Goal: Transaction & Acquisition: Purchase product/service

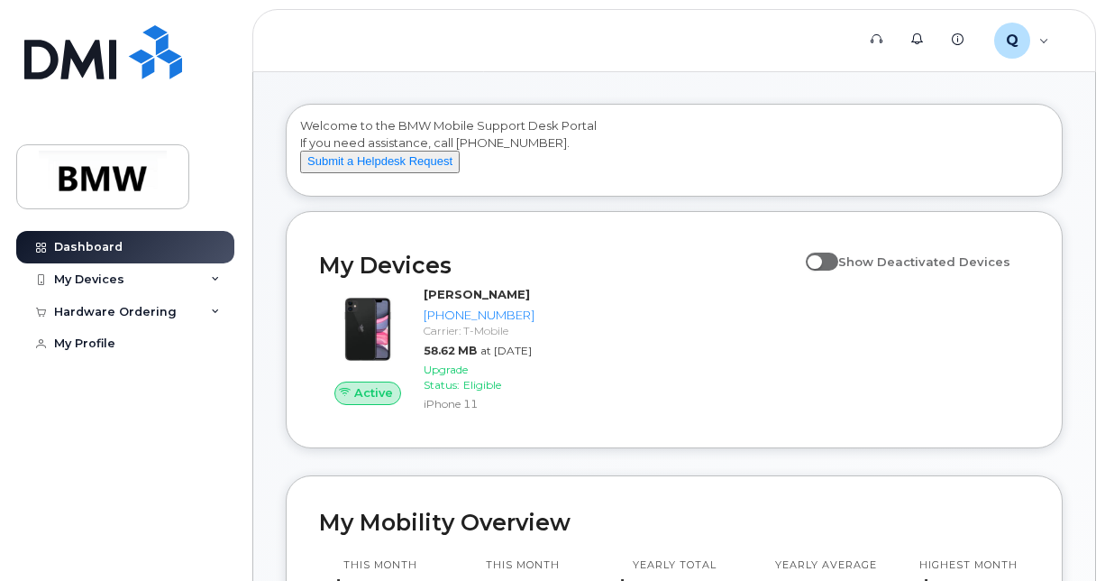
scroll to position [63, 0]
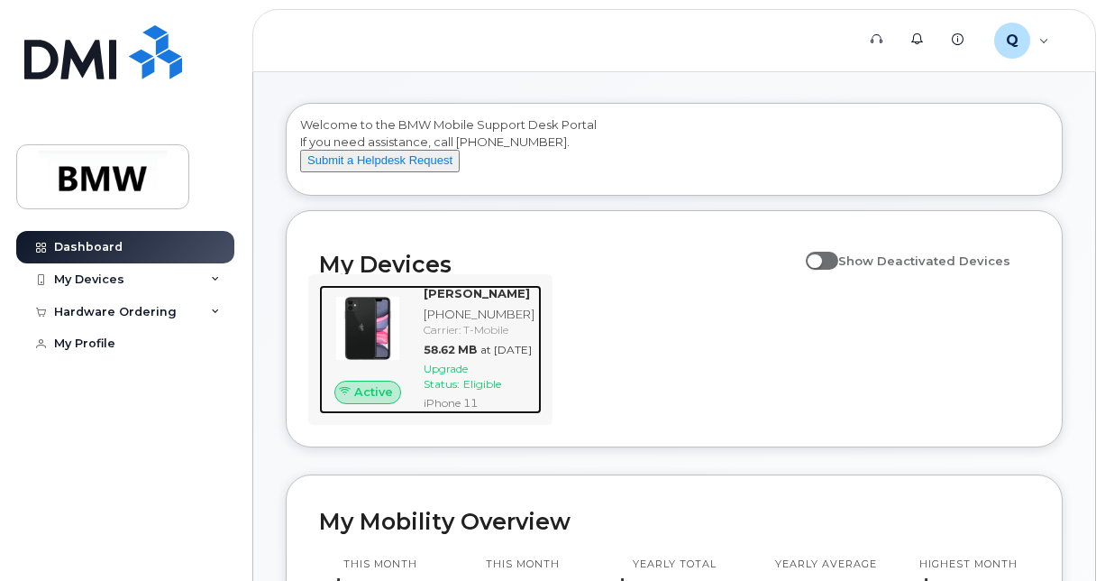
click at [393, 400] on span "Active" at bounding box center [373, 391] width 39 height 17
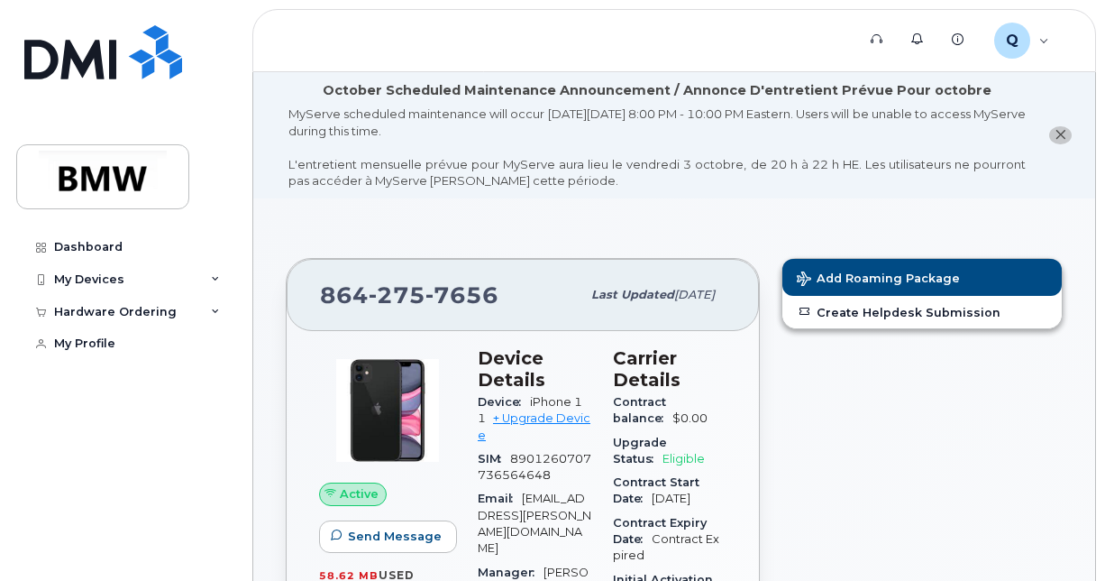
drag, startPoint x: 1104, startPoint y: 137, endPoint x: 1102, endPoint y: 159, distance: 21.8
click at [188, 274] on div "My Devices" at bounding box center [125, 279] width 218 height 32
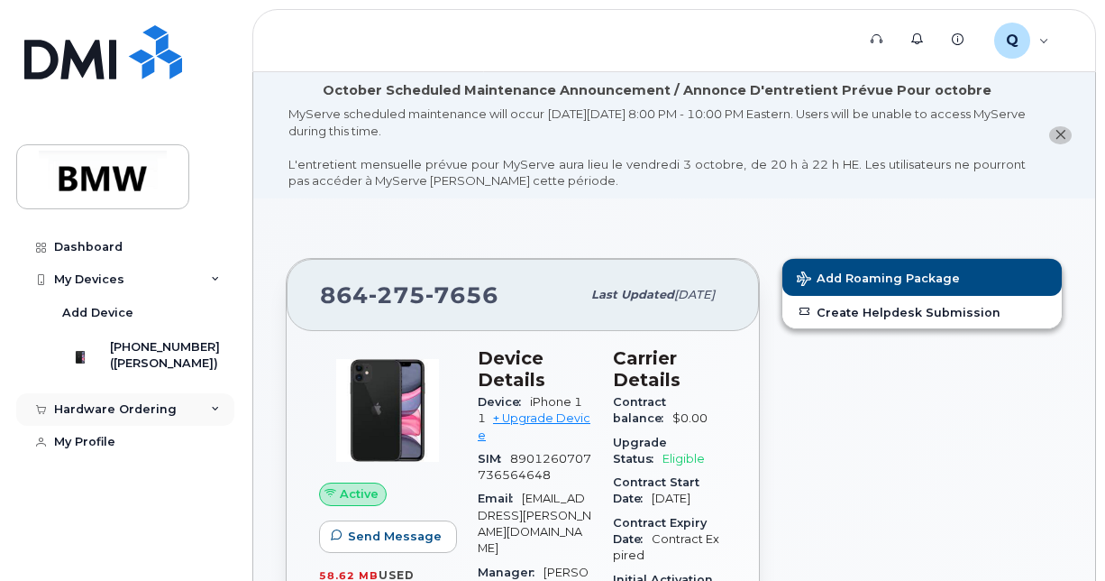
click at [198, 423] on div "Hardware Ordering" at bounding box center [125, 409] width 218 height 32
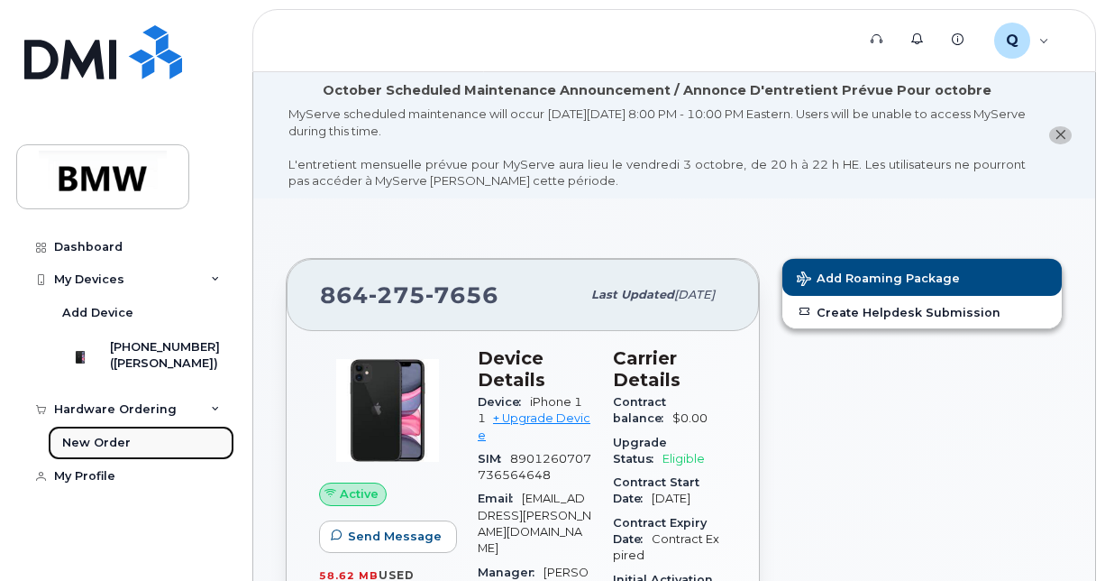
click at [129, 453] on link "New Order" at bounding box center [141, 443] width 187 height 34
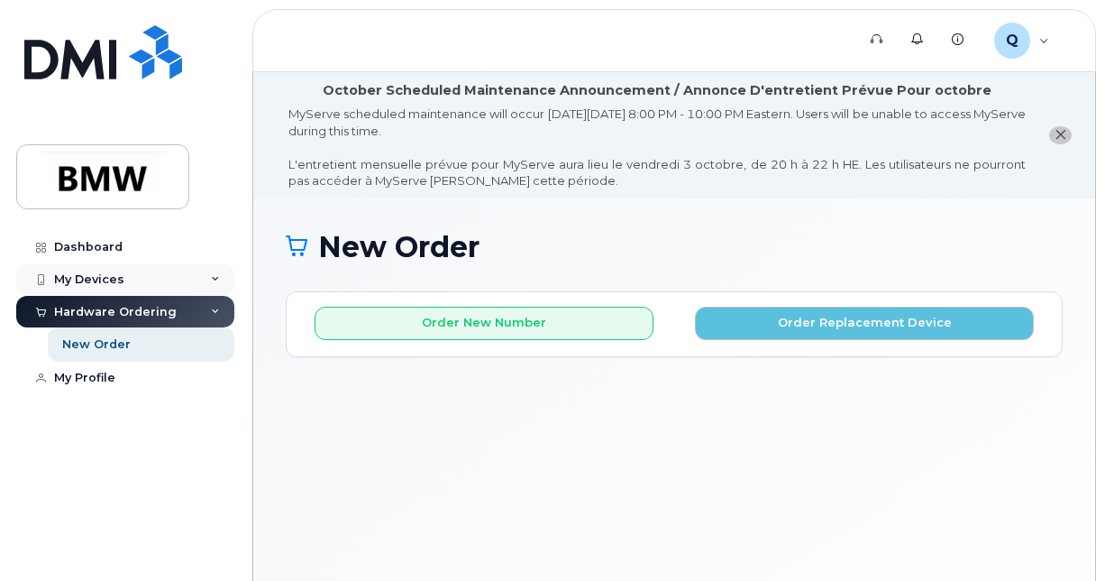
click at [78, 270] on div "My Devices" at bounding box center [125, 279] width 218 height 32
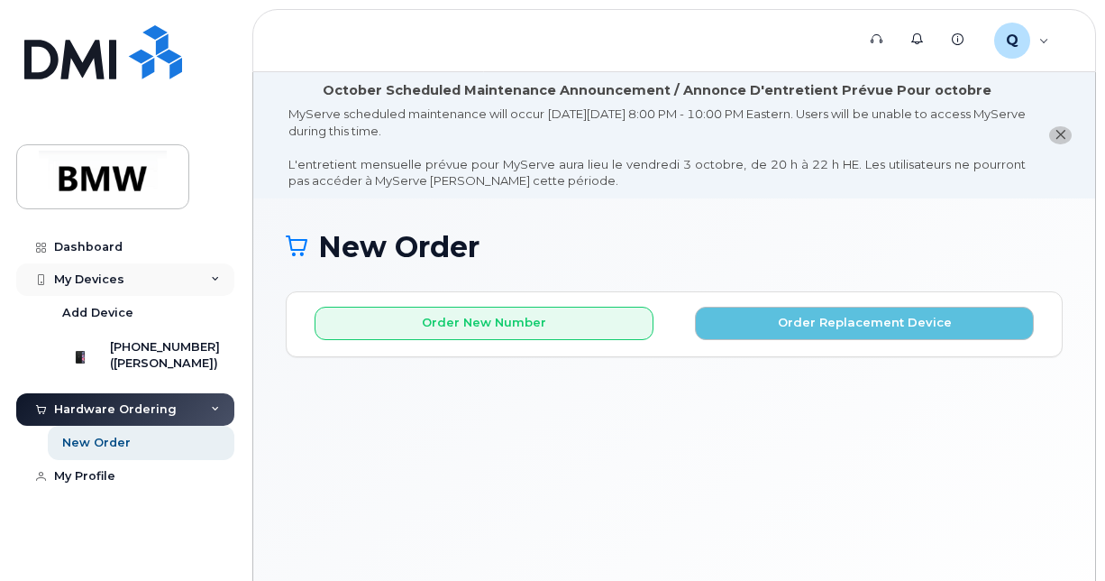
click at [85, 274] on div "My Devices" at bounding box center [89, 279] width 70 height 14
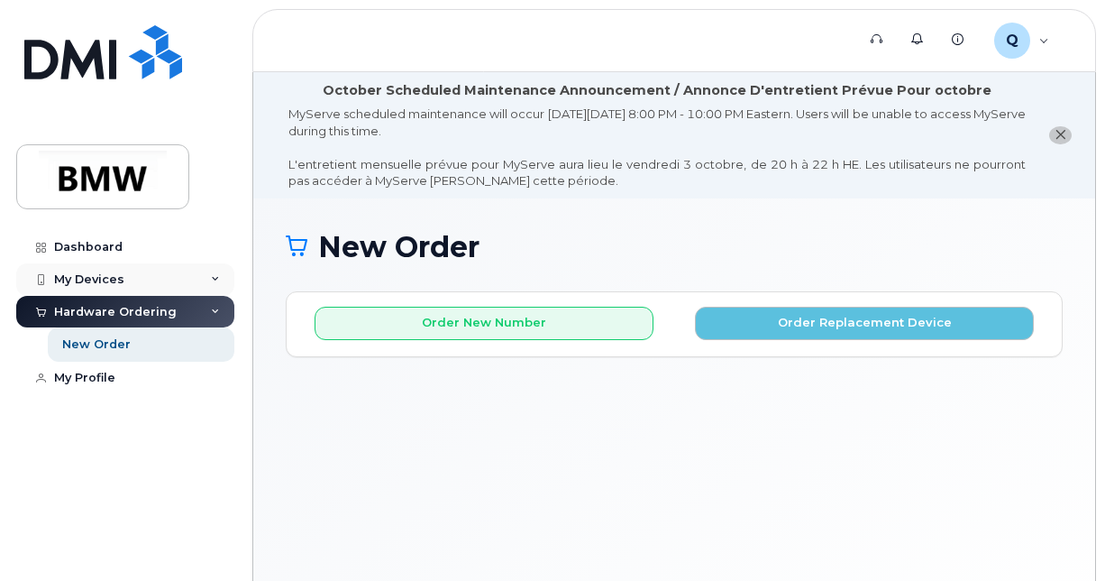
click at [210, 274] on div "My Devices" at bounding box center [125, 279] width 218 height 32
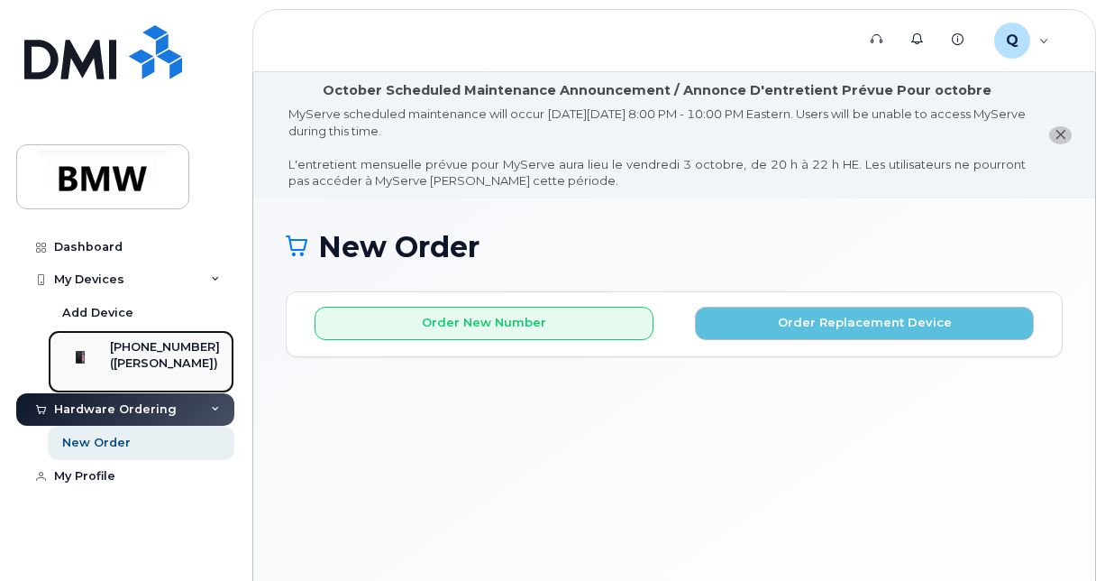
click at [184, 350] on div "[PHONE_NUMBER]" at bounding box center [165, 347] width 110 height 16
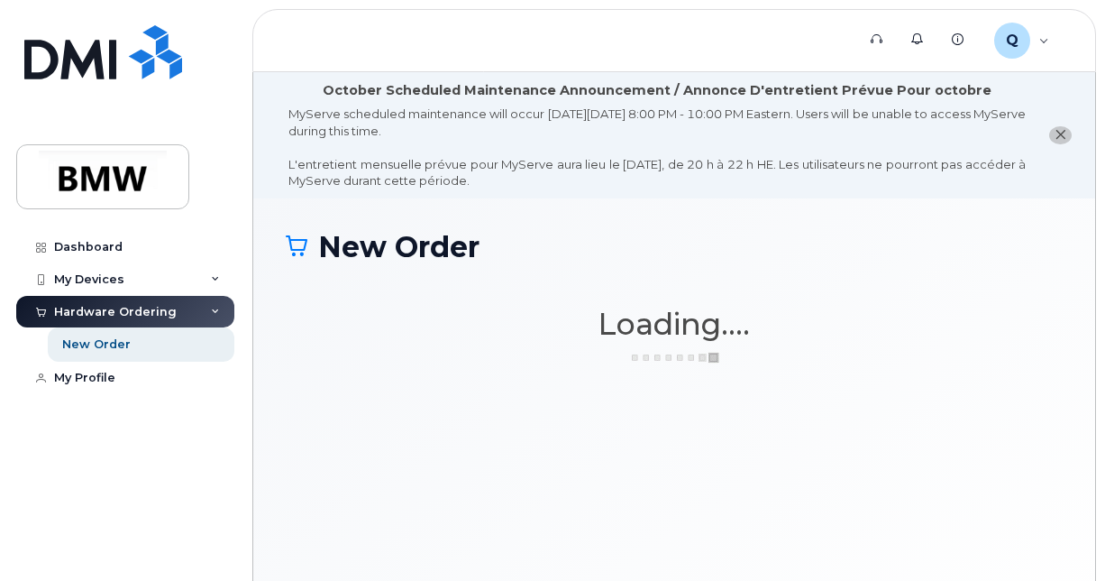
click at [1062, 133] on icon "close notification" at bounding box center [1061, 135] width 12 height 12
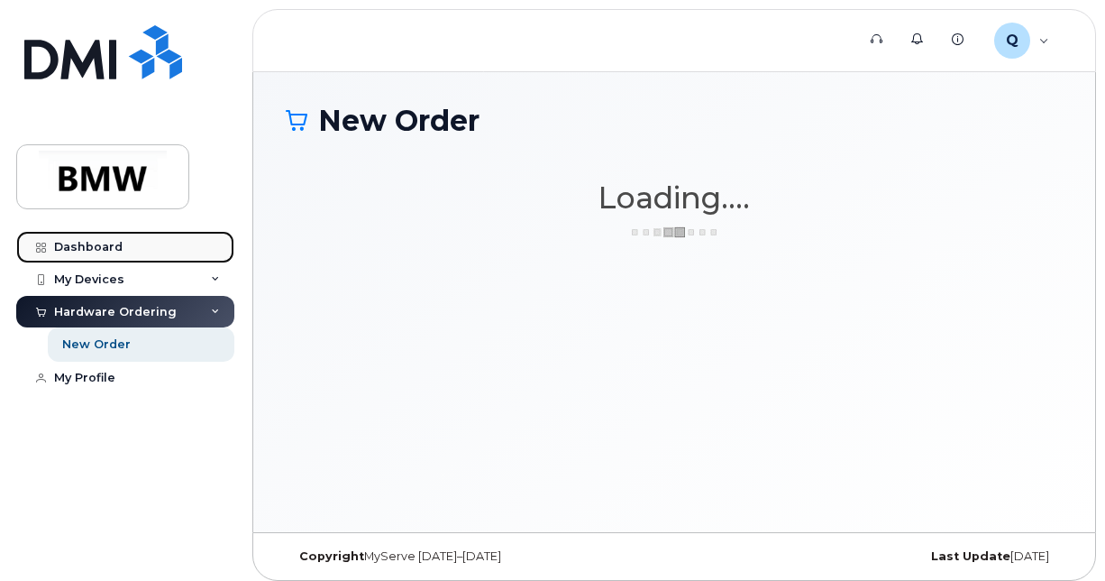
click at [126, 243] on link "Dashboard" at bounding box center [125, 247] width 218 height 32
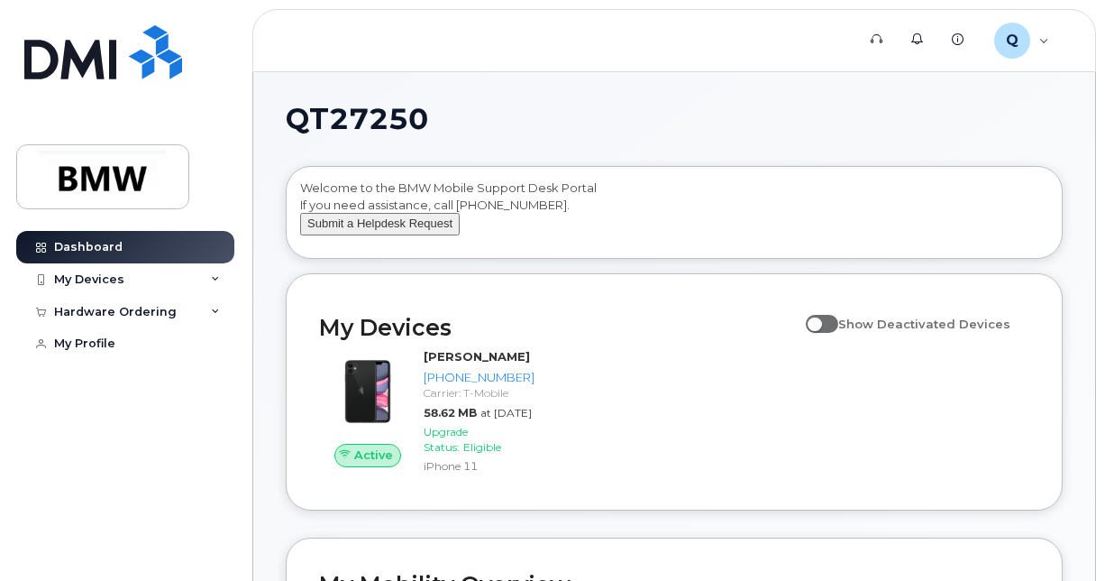
click at [418, 235] on button "Submit a Helpdesk Request" at bounding box center [380, 224] width 160 height 23
click at [118, 281] on div "My Devices" at bounding box center [89, 279] width 70 height 14
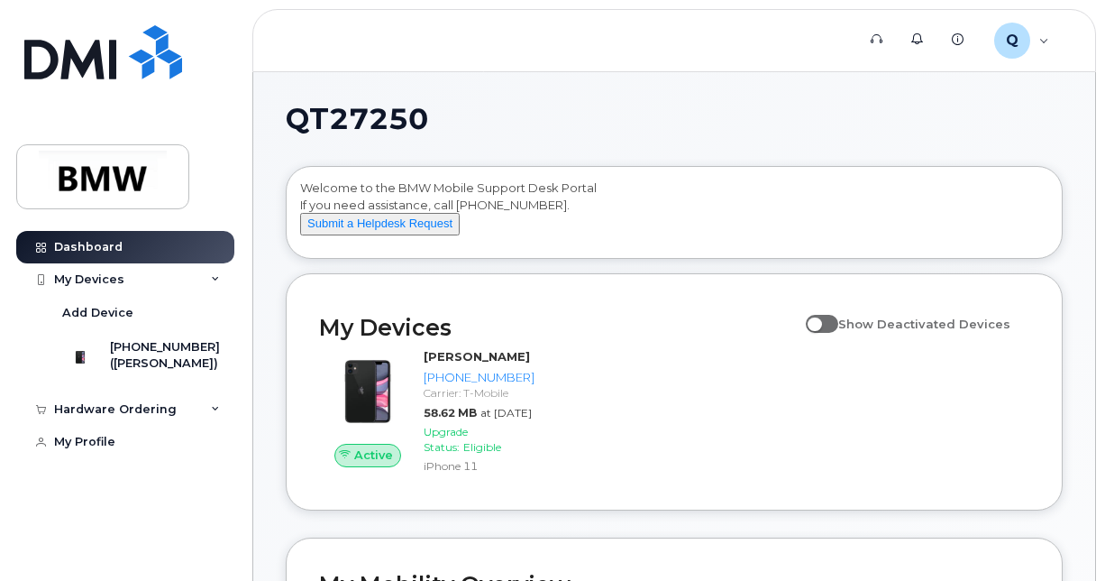
click at [910, 331] on span "Show Deactivated Devices" at bounding box center [924, 323] width 172 height 14
click at [820, 321] on input "Show Deactivated Devices" at bounding box center [813, 314] width 14 height 14
click at [910, 331] on span "Show Deactivated Devices" at bounding box center [924, 323] width 172 height 14
click at [820, 321] on input "Show Deactivated Devices" at bounding box center [813, 314] width 14 height 14
click at [905, 331] on span "Show Deactivated Devices" at bounding box center [924, 323] width 172 height 14
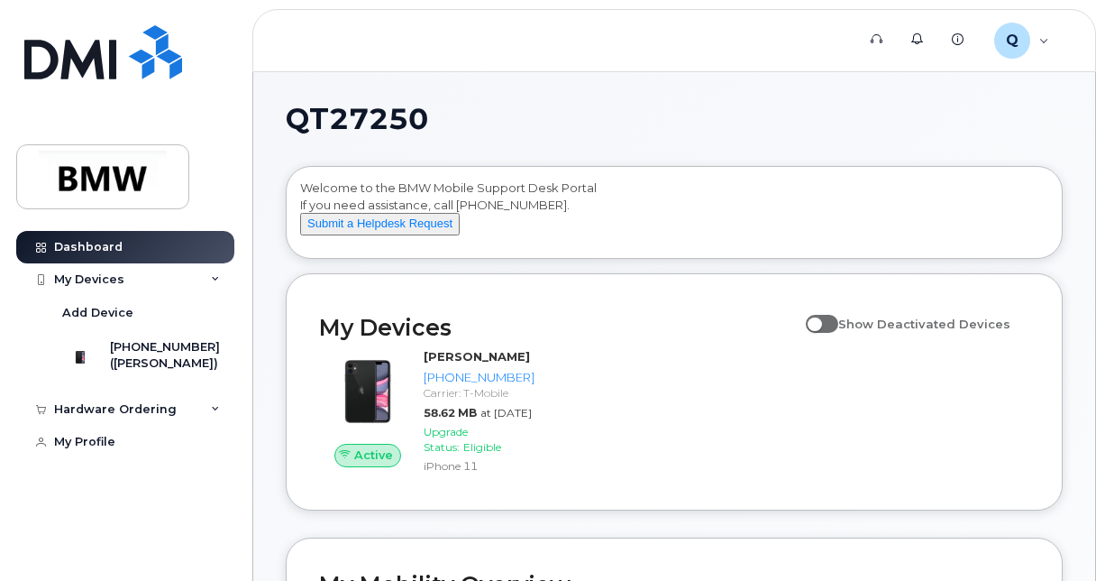
click at [820, 321] on input "Show Deactivated Devices" at bounding box center [813, 314] width 14 height 14
drag, startPoint x: 905, startPoint y: 342, endPoint x: 831, endPoint y: 339, distance: 74.0
click at [831, 333] on span at bounding box center [822, 324] width 32 height 18
click at [820, 321] on input "Show Deactivated Devices" at bounding box center [813, 314] width 14 height 14
checkbox input "false"
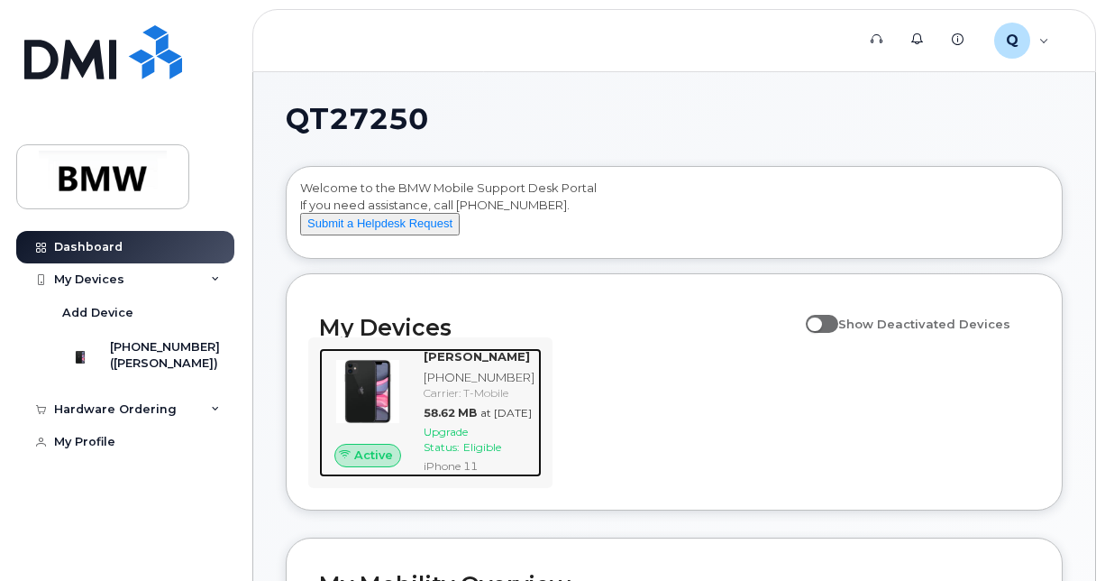
click at [386, 463] on span "Active" at bounding box center [373, 454] width 39 height 17
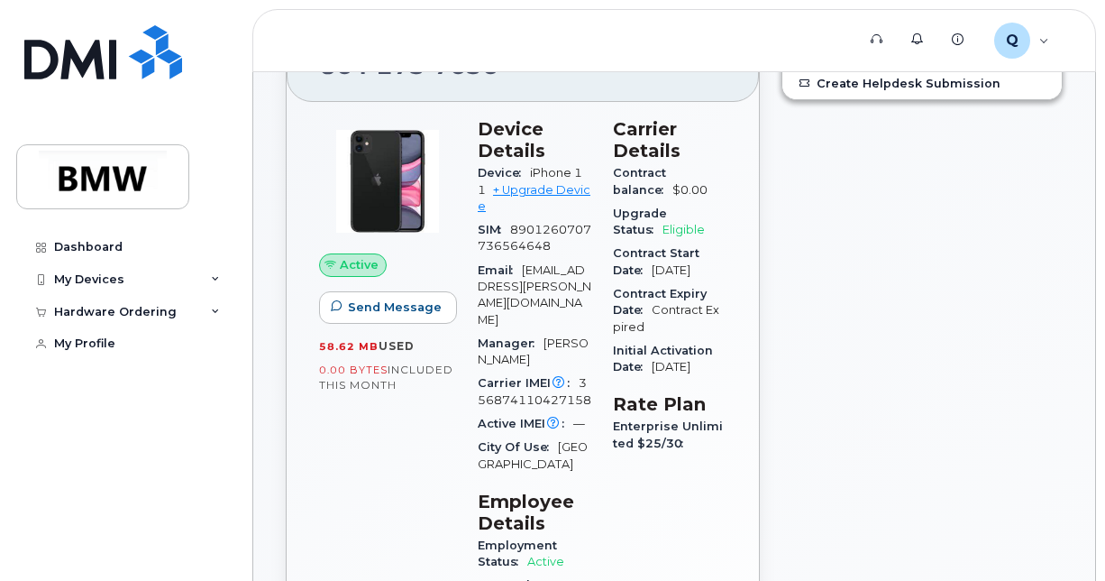
scroll to position [99, 0]
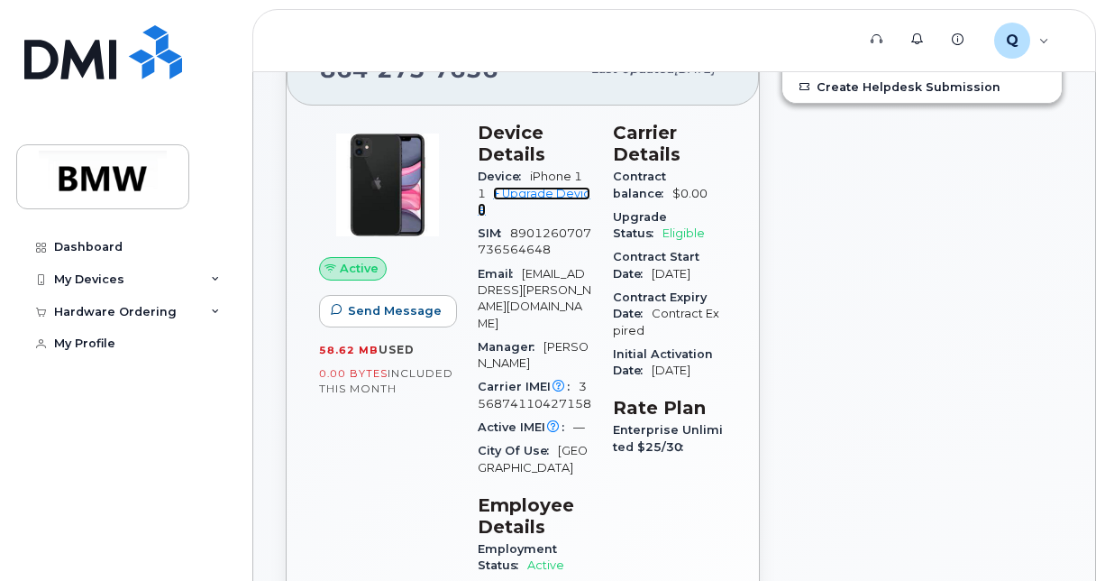
click at [535, 187] on link "+ Upgrade Device" at bounding box center [534, 202] width 113 height 30
